Goal: Information Seeking & Learning: Learn about a topic

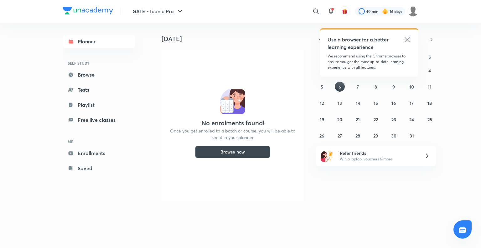
click at [407, 41] on icon at bounding box center [408, 40] width 8 height 8
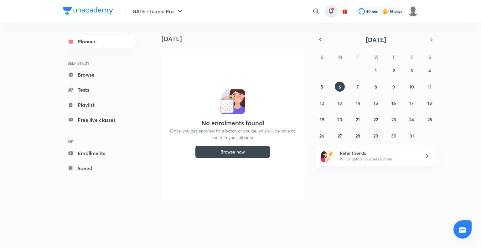
click at [334, 9] on icon at bounding box center [332, 12] width 8 height 8
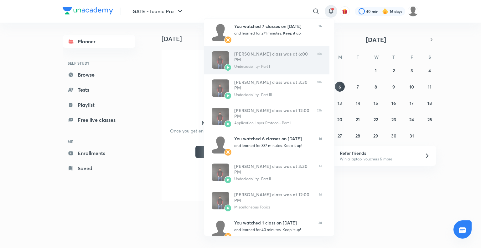
click at [271, 64] on div "Undecidability- Part I" at bounding box center [273, 67] width 78 height 6
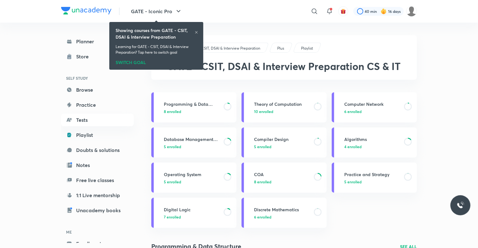
click at [196, 32] on icon at bounding box center [197, 32] width 4 height 4
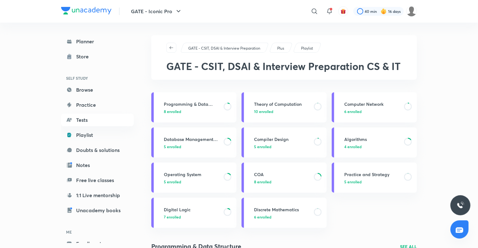
click at [283, 137] on h3 "Compiler Design" at bounding box center [282, 139] width 56 height 7
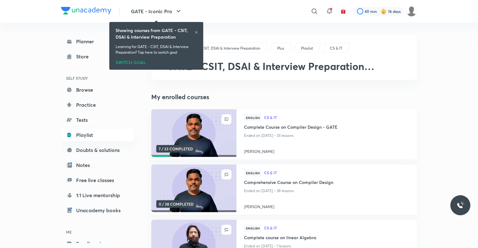
click at [283, 137] on p "Ended on [DATE] • 33 lessons" at bounding box center [327, 135] width 166 height 8
click at [279, 123] on div "English CS & IT" at bounding box center [327, 118] width 166 height 9
click at [277, 128] on h4 "Complete Course on Compiler Design - GATE" at bounding box center [327, 128] width 166 height 8
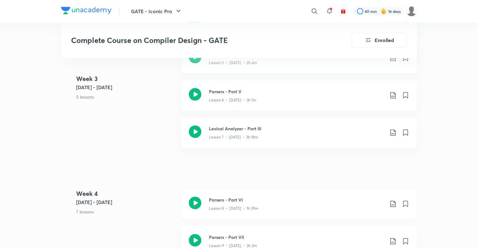
scroll to position [493, 0]
click at [218, 198] on h3 "Parsers - Part VI" at bounding box center [297, 199] width 176 height 7
click at [240, 128] on h3 "Lexical Analyzer - Part III" at bounding box center [297, 128] width 176 height 7
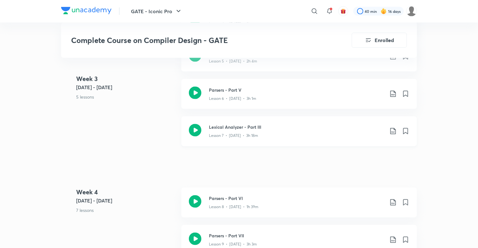
click at [239, 133] on p "Lesson 7 • [DATE] • 3h 18m" at bounding box center [233, 136] width 49 height 6
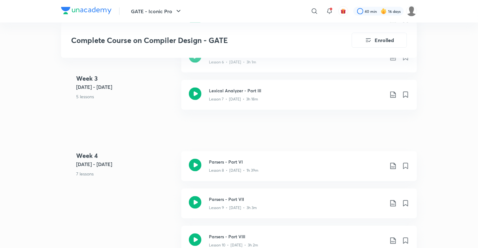
scroll to position [530, 0]
click at [232, 158] on h3 "Parsers - Part VI" at bounding box center [297, 161] width 176 height 7
